Goal: Information Seeking & Learning: Learn about a topic

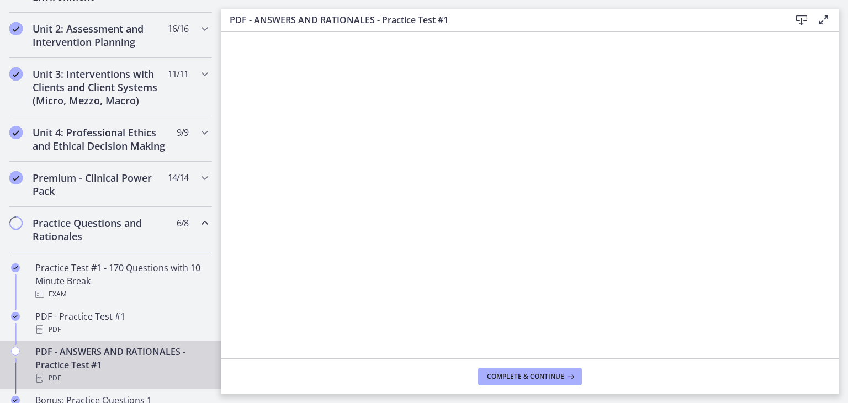
scroll to position [372, 0]
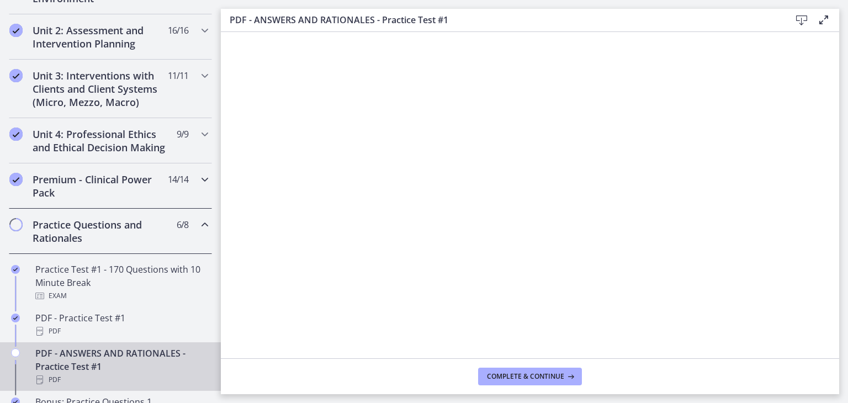
click at [150, 191] on h2 "Premium - Clinical Power Pack" at bounding box center [100, 186] width 135 height 27
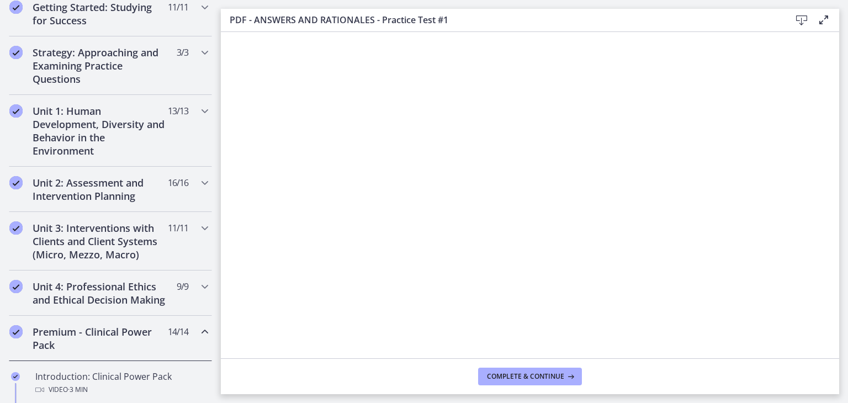
scroll to position [228, 0]
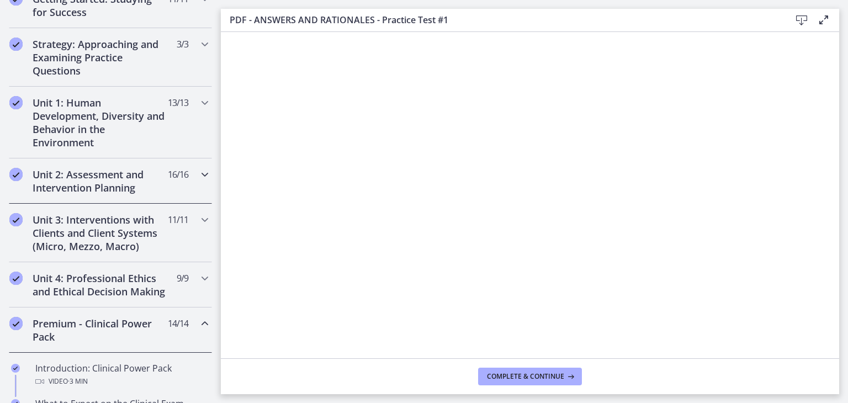
click at [203, 180] on div "Unit 2: Assessment and Intervention Planning 16 / 16 Completed" at bounding box center [110, 180] width 203 height 45
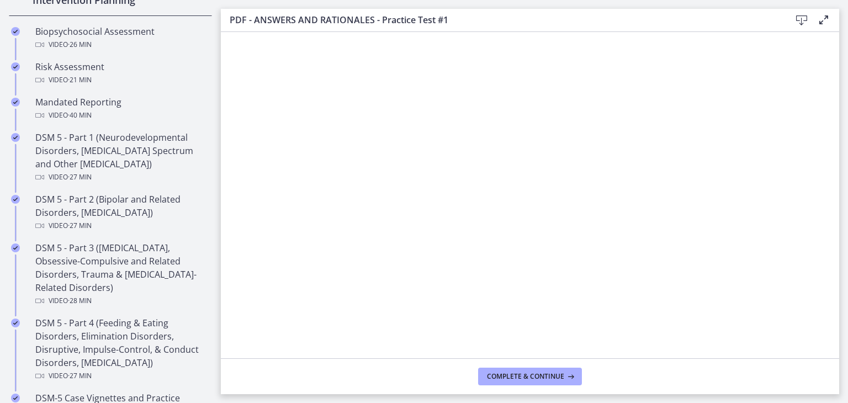
scroll to position [459, 0]
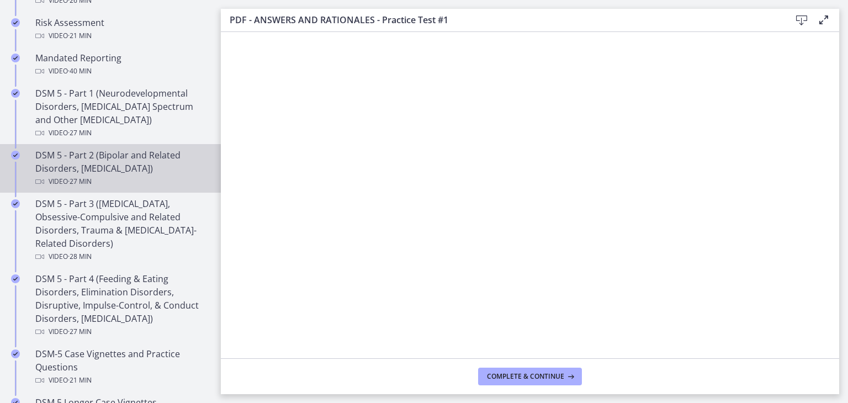
click at [128, 161] on div "DSM 5 - Part 2 (Bipolar and Related Disorders, [MEDICAL_DATA]) Video · 27 min" at bounding box center [121, 169] width 172 height 40
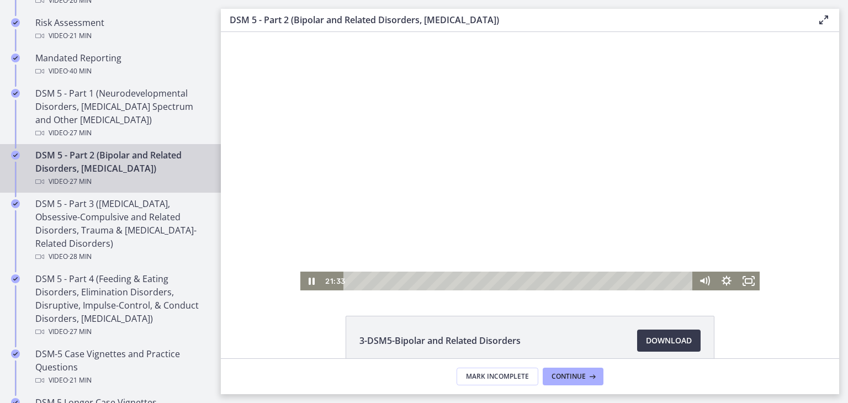
click at [352, 283] on div "Playbar" at bounding box center [520, 281] width 336 height 19
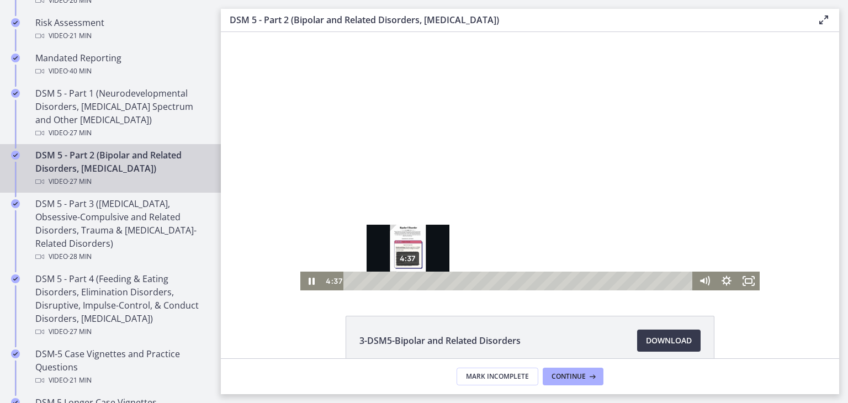
click at [404, 279] on div "4:37" at bounding box center [520, 281] width 336 height 19
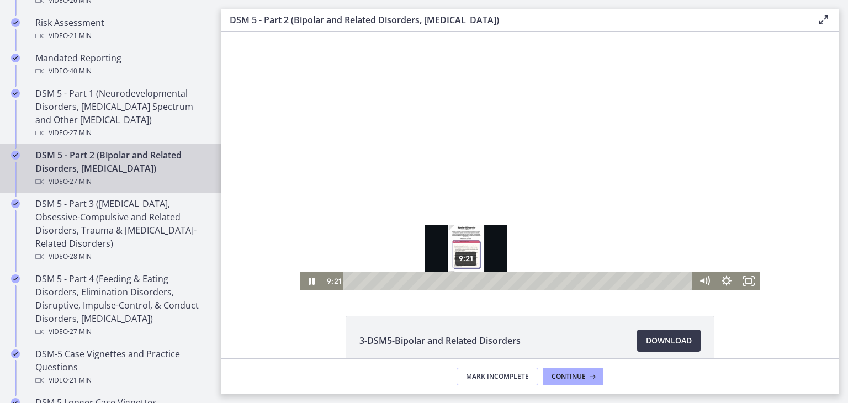
click at [462, 282] on div "9:21" at bounding box center [520, 281] width 336 height 19
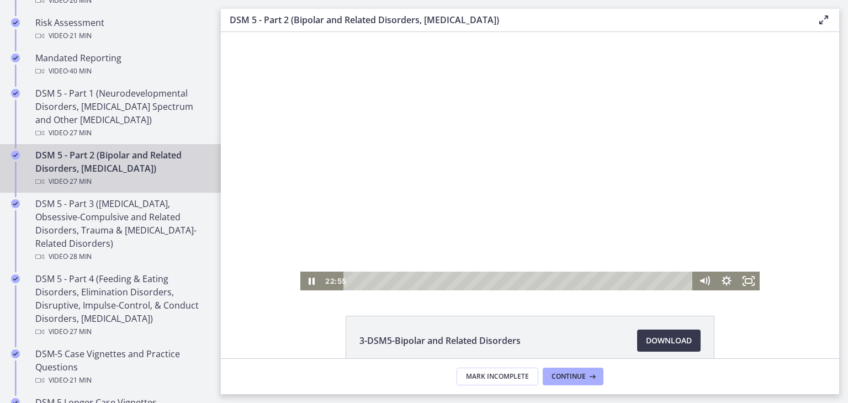
click at [359, 168] on div at bounding box center [529, 161] width 459 height 258
click at [569, 153] on div at bounding box center [529, 161] width 459 height 258
